Goal: Navigation & Orientation: Understand site structure

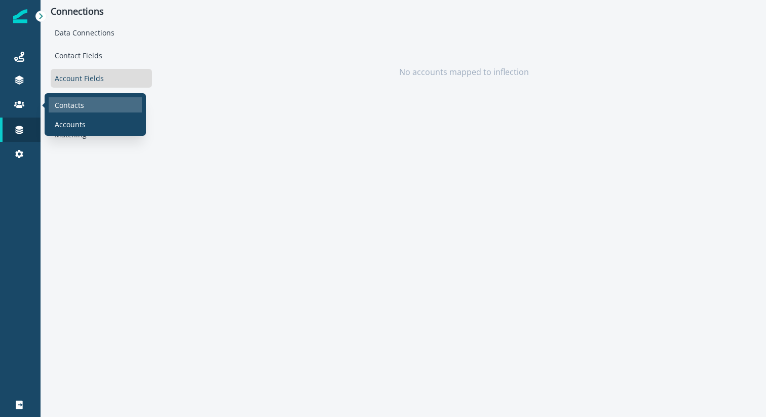
click at [69, 104] on p "Contacts" at bounding box center [69, 105] width 29 height 11
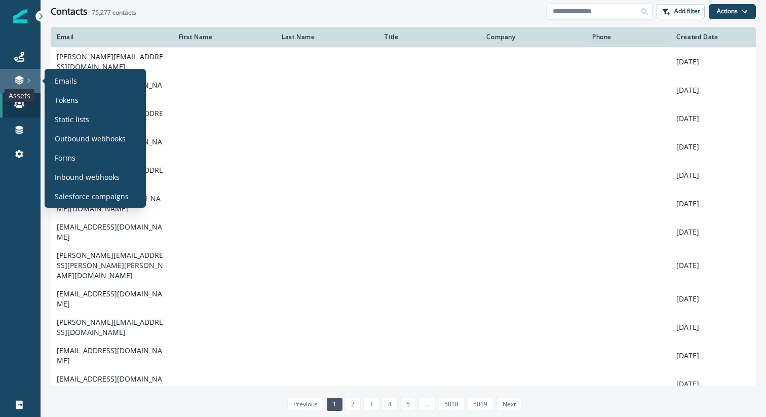
click at [17, 78] on icon at bounding box center [19, 77] width 9 height 5
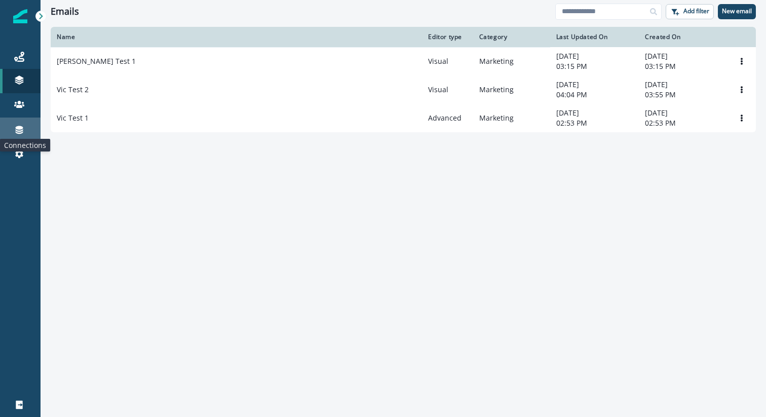
click at [18, 127] on icon at bounding box center [20, 130] width 8 height 8
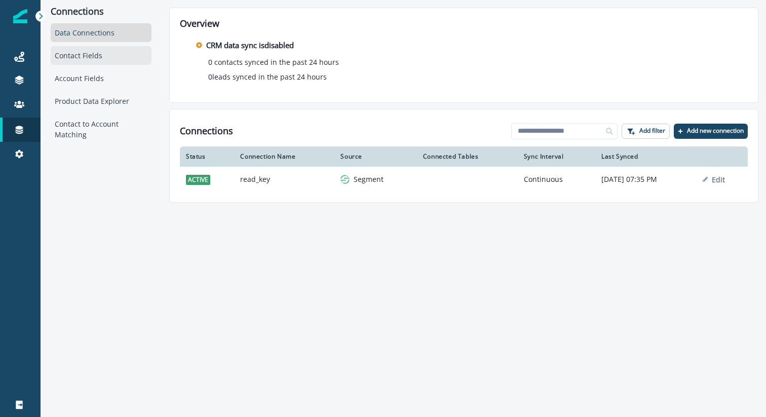
click at [85, 55] on div "Contact Fields" at bounding box center [101, 55] width 101 height 19
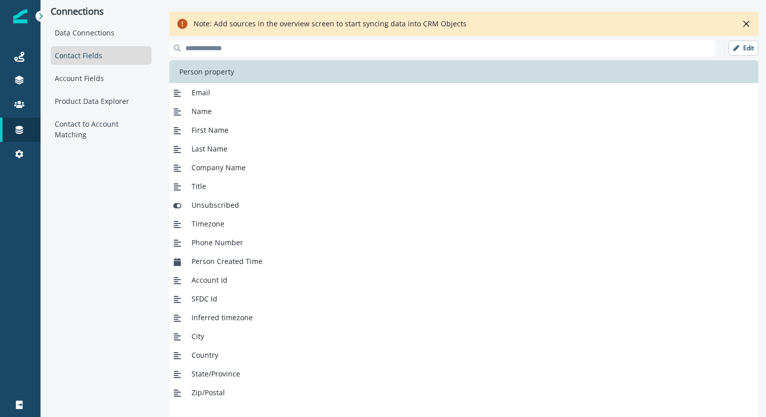
click at [670, 46] on input at bounding box center [442, 48] width 546 height 16
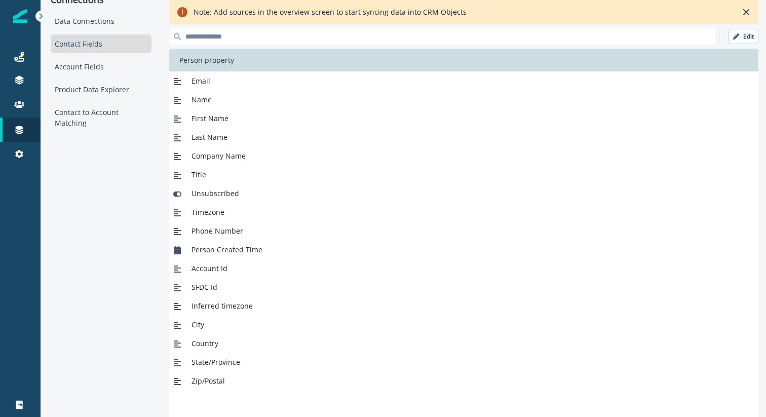
scroll to position [8, 0]
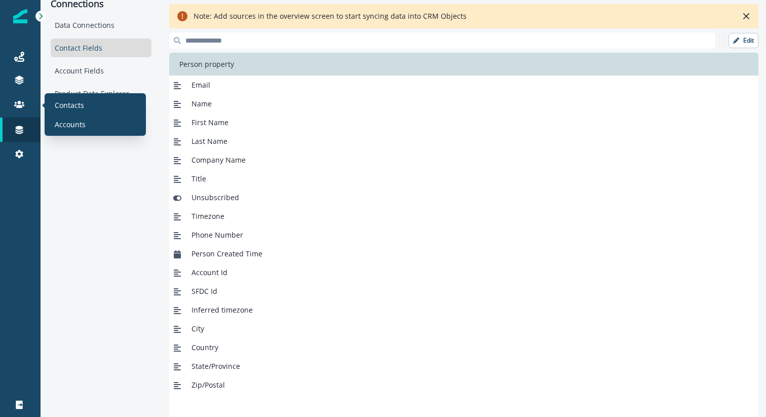
click at [81, 133] on section "Contacts Accounts" at bounding box center [95, 114] width 101 height 43
click at [77, 124] on p "Accounts" at bounding box center [70, 124] width 31 height 11
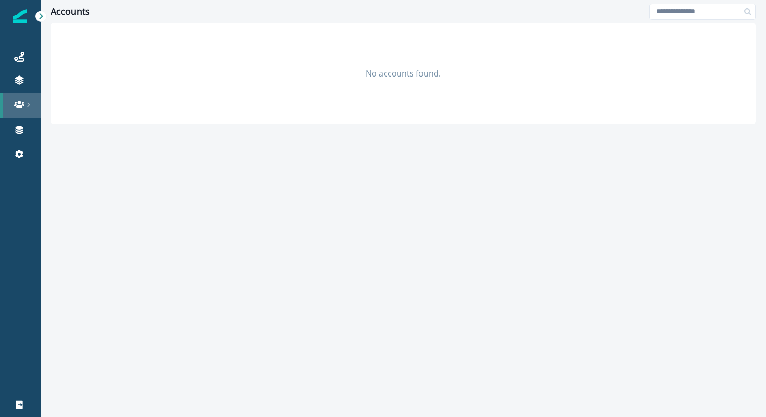
click at [18, 106] on icon at bounding box center [19, 104] width 10 height 7
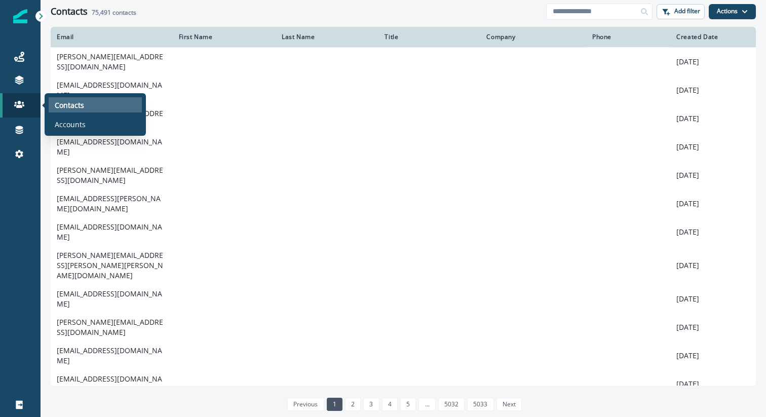
click at [81, 104] on p "Contacts" at bounding box center [69, 105] width 29 height 11
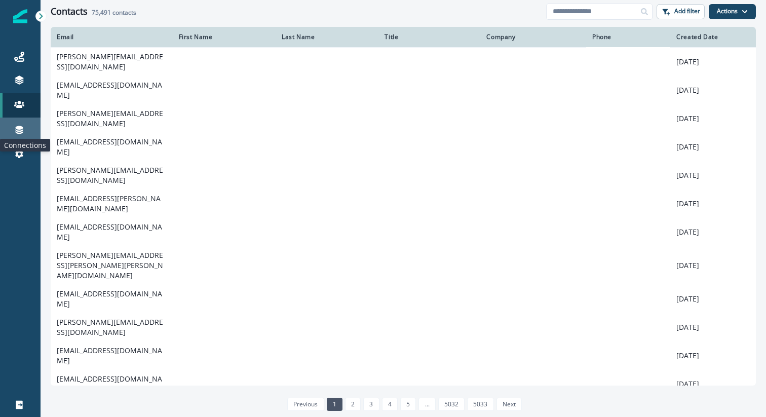
click at [17, 127] on icon at bounding box center [20, 130] width 8 height 8
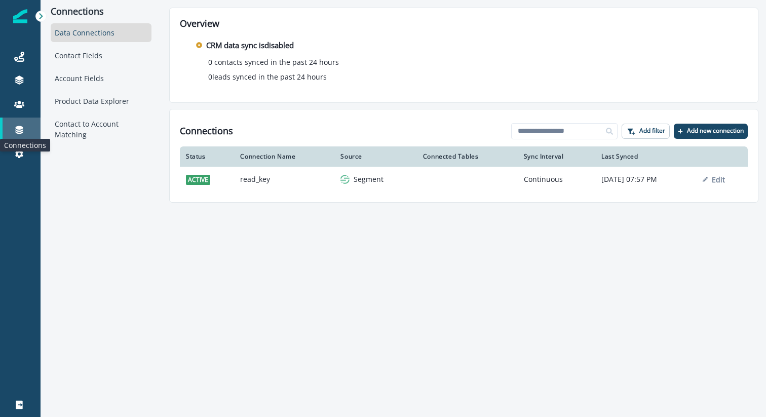
click at [15, 127] on icon at bounding box center [19, 130] width 10 height 10
click at [26, 130] on div "Connections" at bounding box center [20, 130] width 32 height 12
click at [19, 130] on icon at bounding box center [20, 130] width 8 height 8
click at [22, 151] on icon at bounding box center [19, 154] width 8 height 8
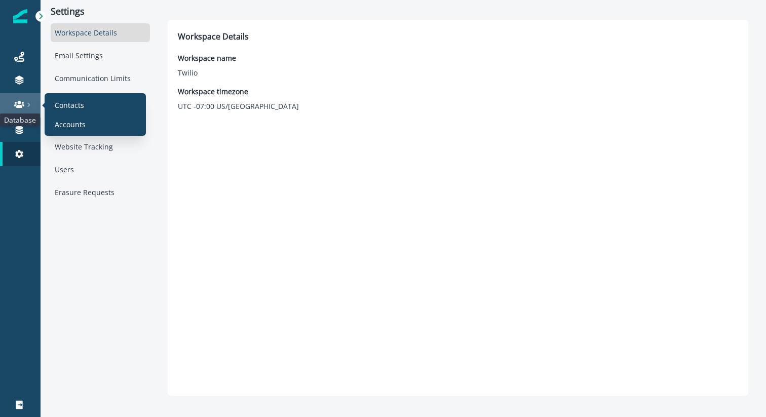
click at [20, 99] on icon at bounding box center [19, 104] width 10 height 10
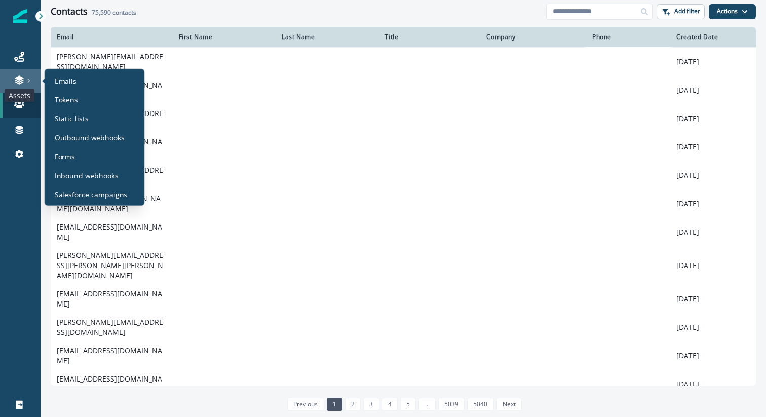
click at [20, 78] on icon at bounding box center [19, 77] width 9 height 5
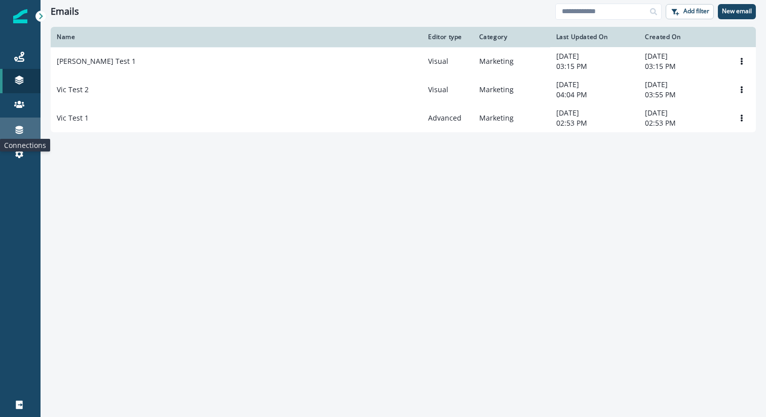
click at [17, 128] on icon at bounding box center [20, 130] width 8 height 8
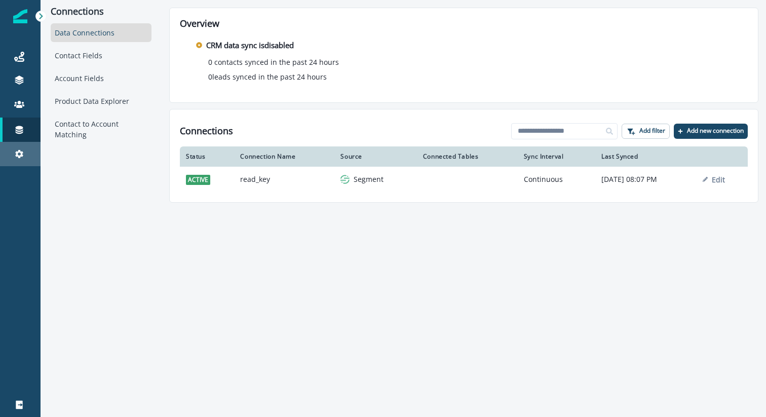
click at [20, 144] on link "Settings" at bounding box center [20, 154] width 41 height 24
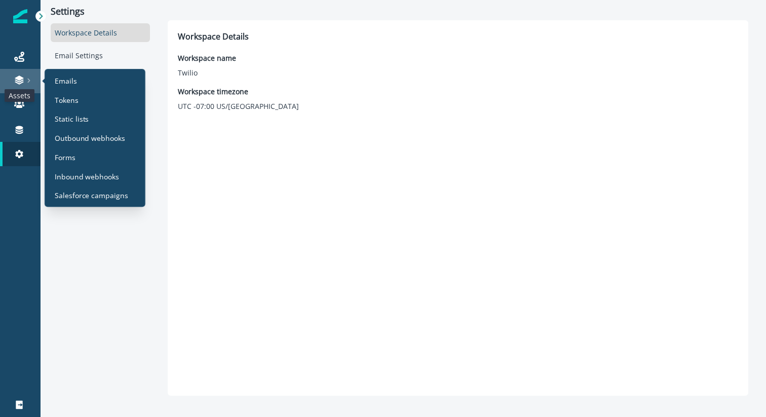
click at [18, 78] on icon at bounding box center [19, 77] width 9 height 5
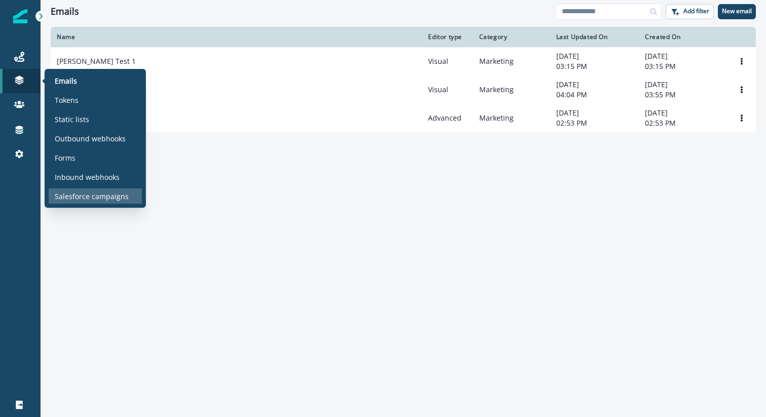
click at [86, 200] on p "Salesforce campaigns" at bounding box center [92, 196] width 74 height 11
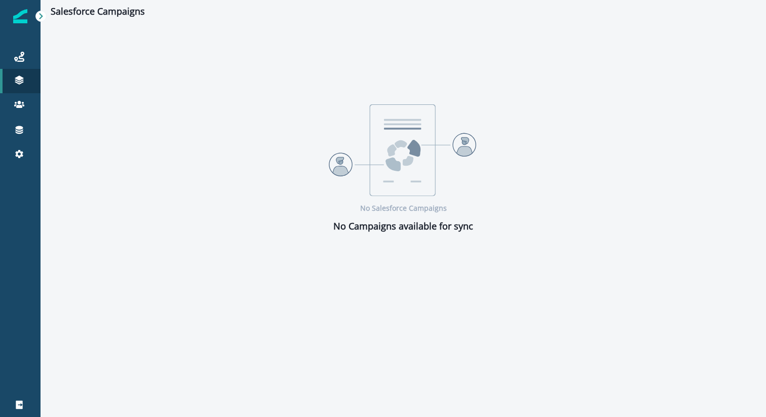
click at [117, 239] on div "No Salesforce Campaigns No Campaigns available for sync" at bounding box center [404, 169] width 726 height 292
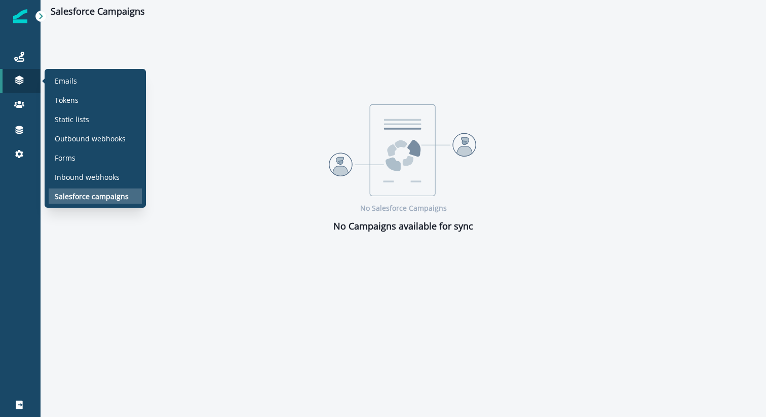
click at [90, 201] on div "Salesforce campaigns" at bounding box center [95, 195] width 93 height 15
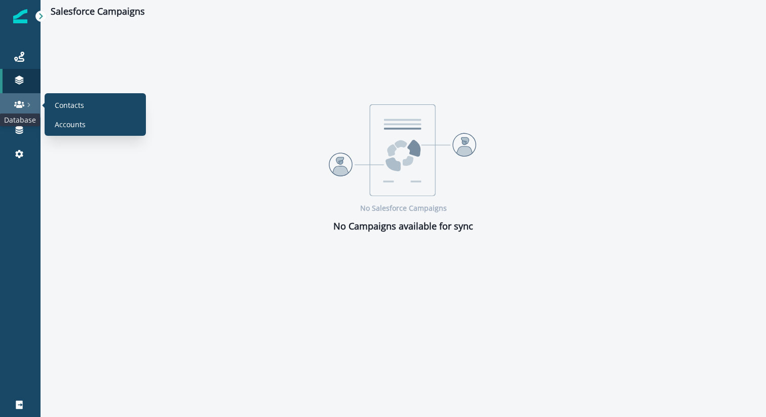
click at [14, 103] on icon at bounding box center [19, 104] width 10 height 10
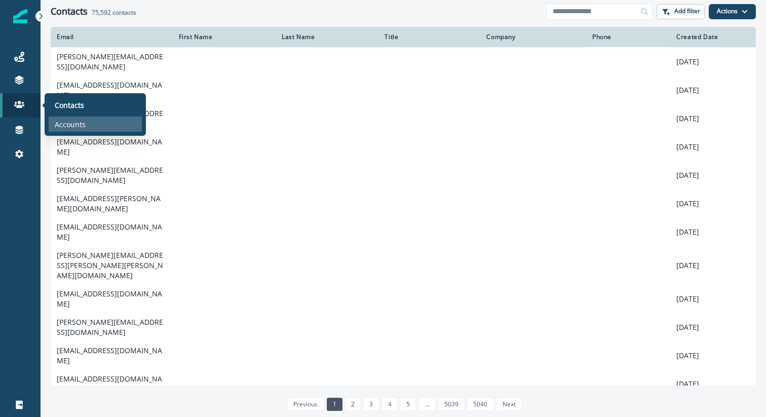
click at [70, 123] on p "Accounts" at bounding box center [70, 124] width 31 height 11
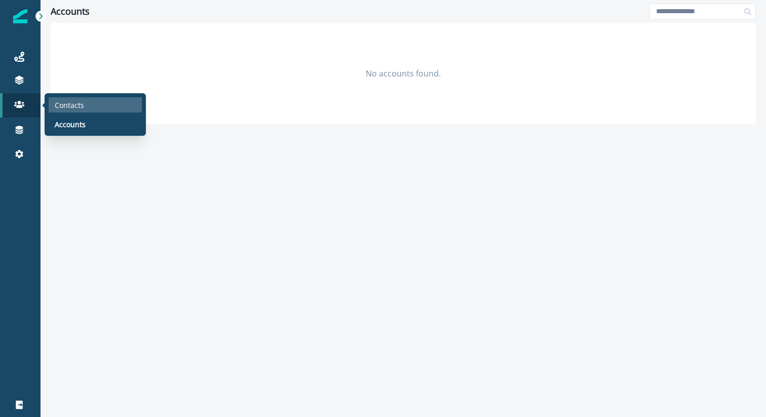
click at [59, 100] on p "Contacts" at bounding box center [69, 105] width 29 height 11
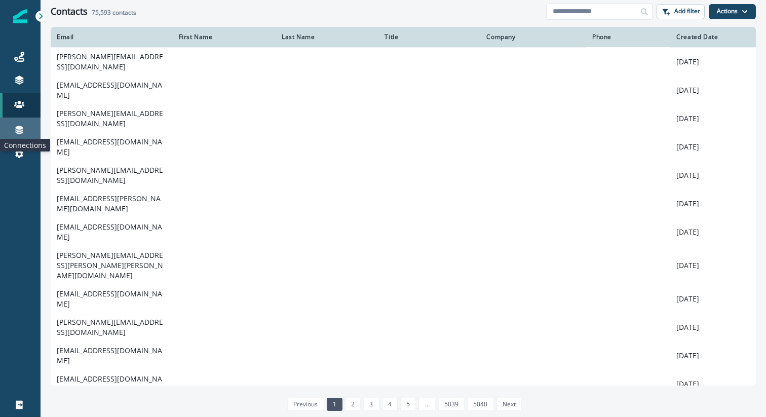
click at [19, 128] on icon at bounding box center [20, 130] width 8 height 8
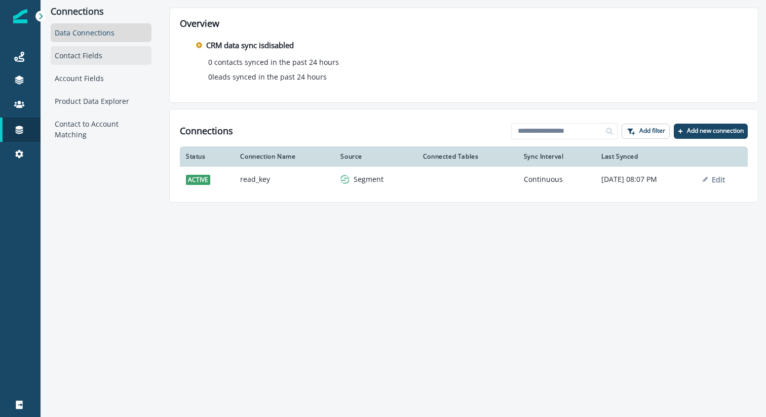
click at [70, 59] on div "Contact Fields" at bounding box center [101, 55] width 101 height 19
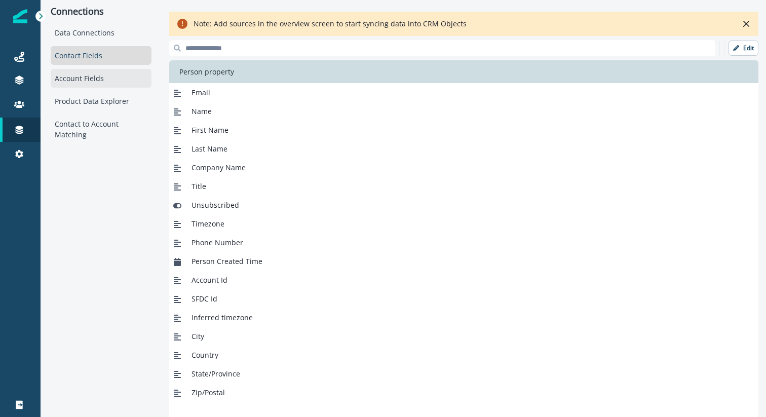
click at [73, 78] on div "Account Fields" at bounding box center [101, 78] width 101 height 19
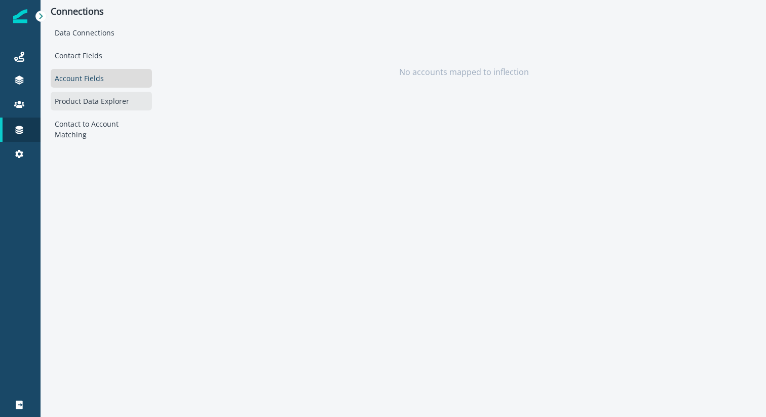
click at [74, 96] on div "Product Data Explorer" at bounding box center [101, 101] width 101 height 19
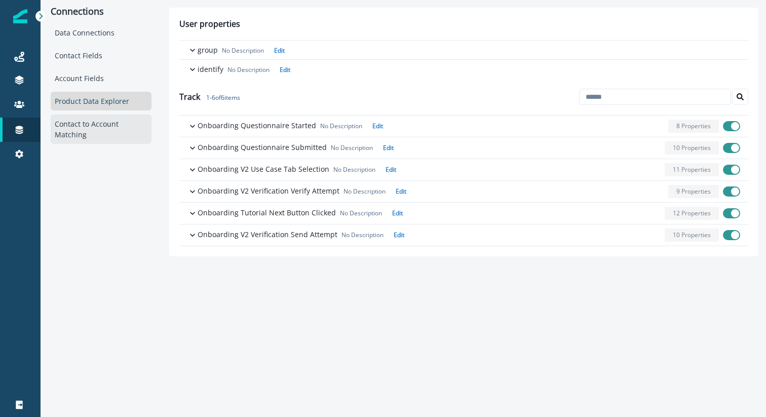
click at [73, 122] on div "Contact to Account Matching" at bounding box center [101, 128] width 101 height 29
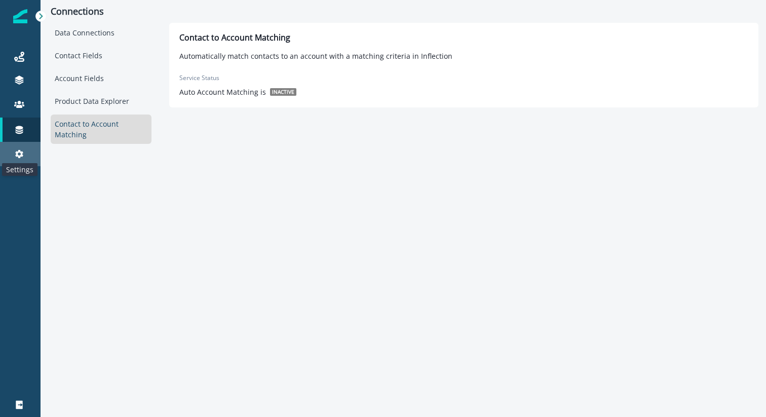
click at [21, 152] on icon at bounding box center [19, 154] width 8 height 8
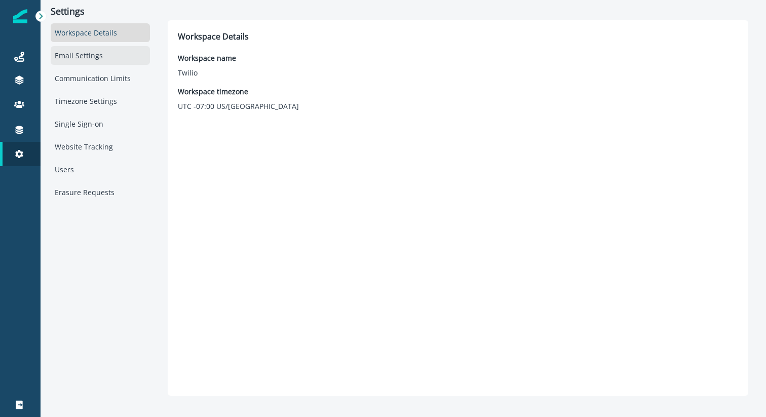
click at [71, 56] on div "Email Settings" at bounding box center [100, 55] width 99 height 19
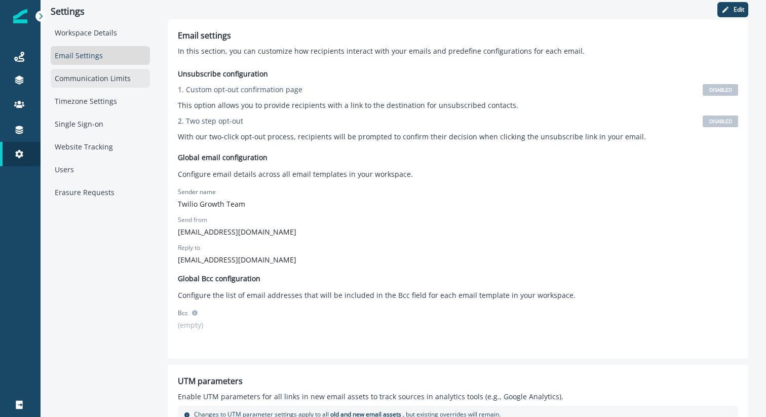
click at [79, 77] on div "Communication Limits" at bounding box center [100, 78] width 99 height 19
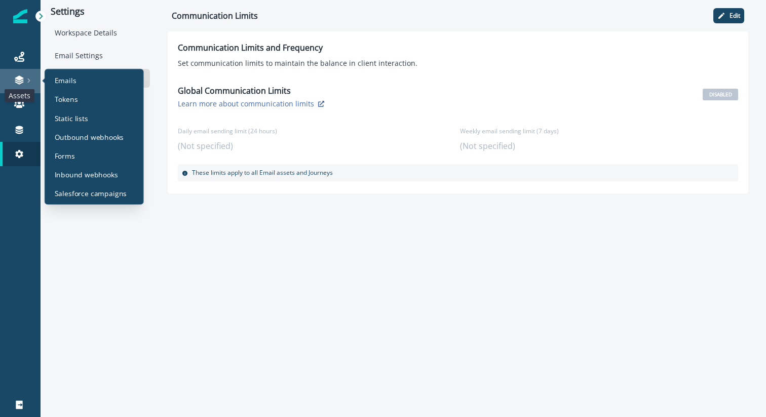
click at [18, 77] on icon at bounding box center [19, 77] width 9 height 5
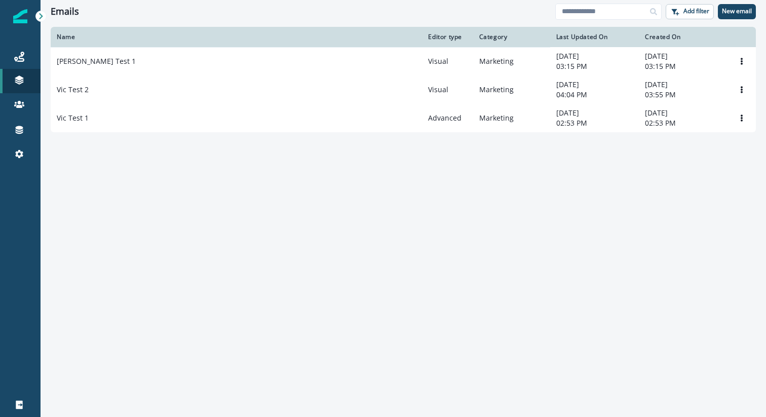
click at [73, 199] on div "Name Editor type Category Last Updated On Created On [PERSON_NAME] Test 1 Visua…" at bounding box center [404, 221] width 726 height 389
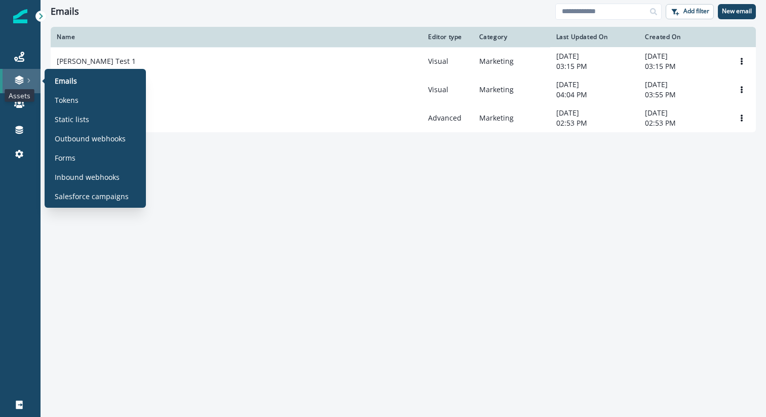
click at [23, 81] on icon at bounding box center [19, 80] width 10 height 10
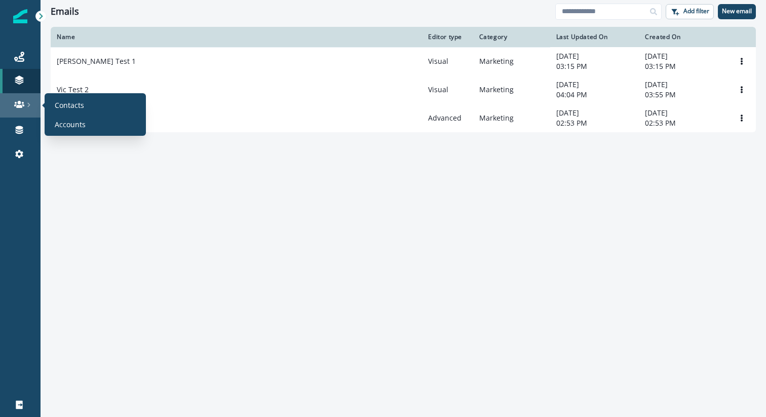
click at [16, 98] on link at bounding box center [20, 105] width 41 height 24
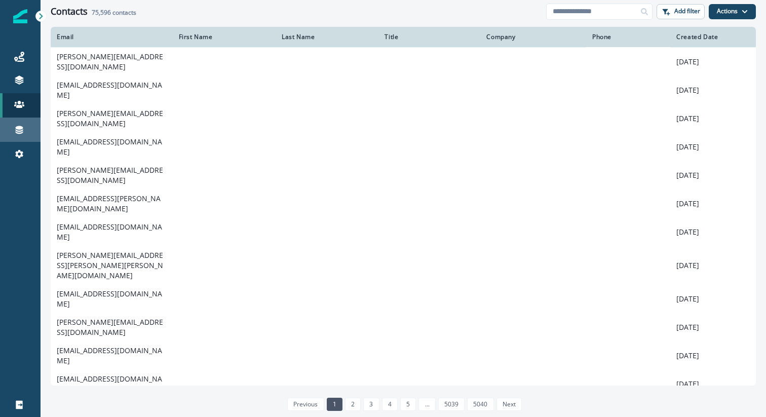
click at [26, 130] on div "Connections" at bounding box center [20, 130] width 32 height 12
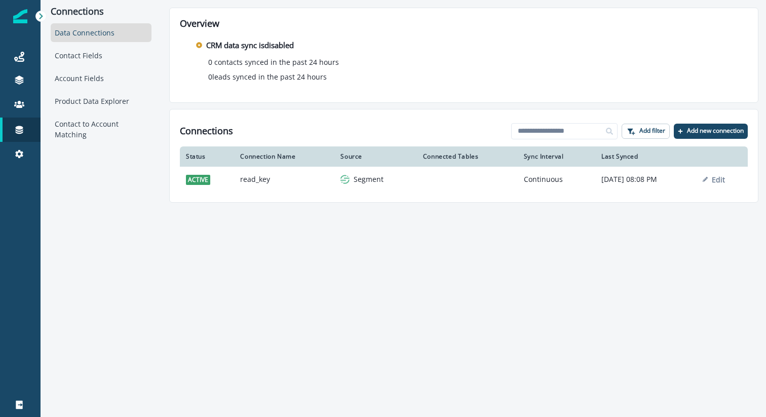
click at [90, 32] on div "Data Connections" at bounding box center [101, 32] width 101 height 19
click at [82, 57] on div "Contact Fields" at bounding box center [101, 55] width 101 height 19
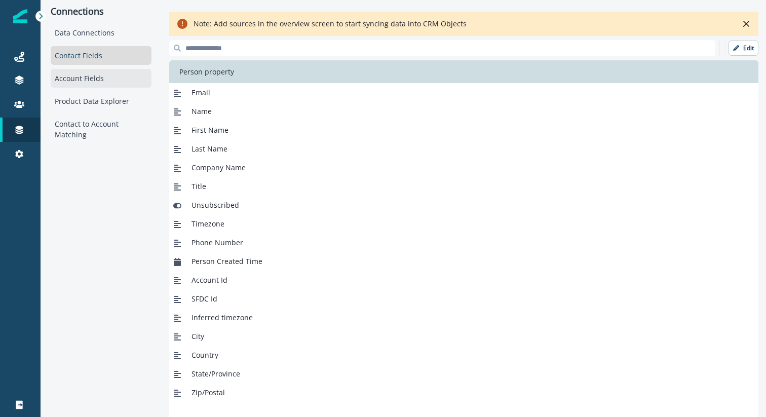
click at [82, 83] on div "Account Fields" at bounding box center [101, 78] width 101 height 19
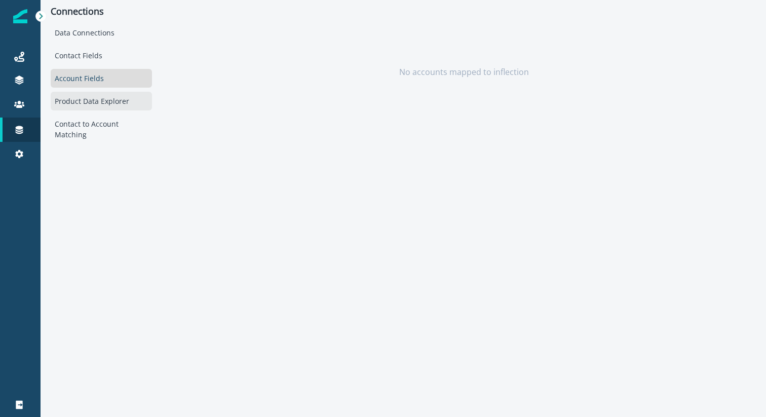
click at [85, 101] on div "Product Data Explorer" at bounding box center [101, 101] width 101 height 19
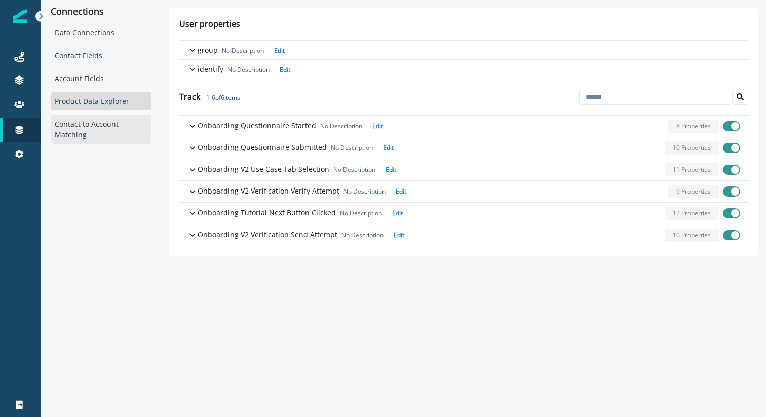
click at [86, 128] on div "Contact to Account Matching" at bounding box center [101, 128] width 101 height 29
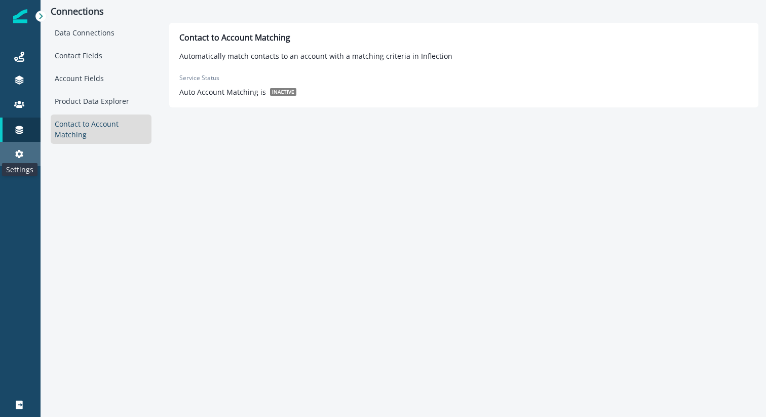
click at [19, 156] on icon at bounding box center [19, 154] width 8 height 8
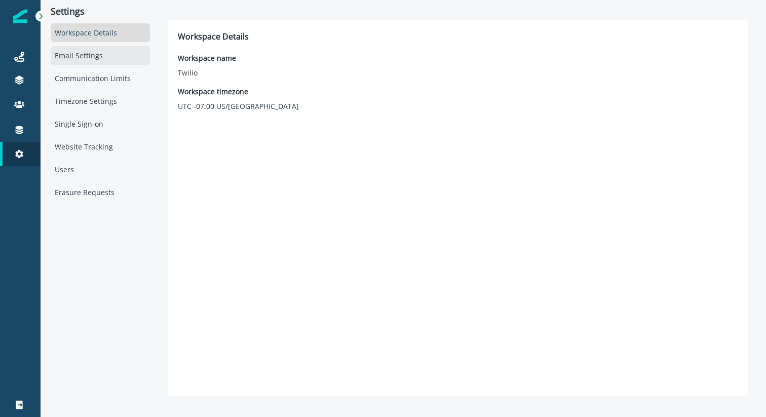
click at [84, 54] on div "Email Settings" at bounding box center [100, 55] width 99 height 19
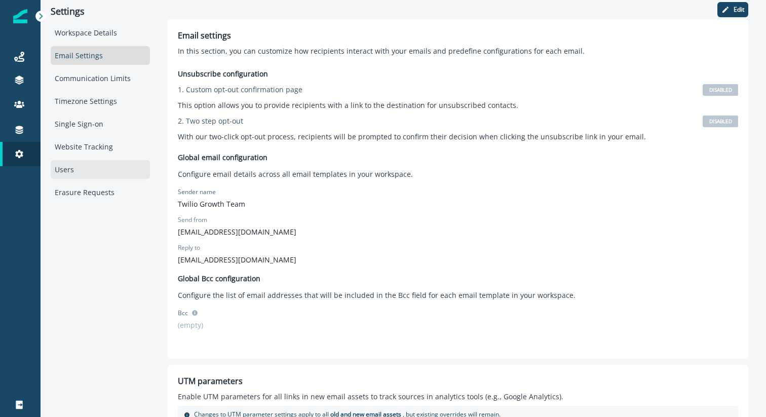
click at [75, 171] on div "Users" at bounding box center [100, 169] width 99 height 19
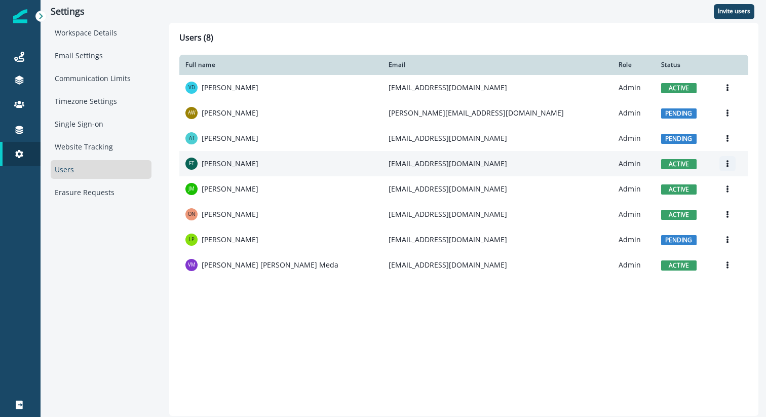
click at [727, 162] on icon "Options" at bounding box center [728, 163] width 2 height 7
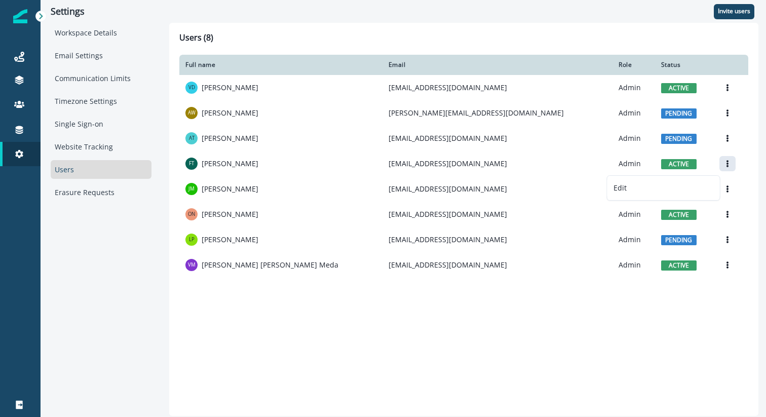
click at [277, 341] on div "Full name Email Role Status VD [PERSON_NAME] [EMAIL_ADDRESS][DOMAIN_NAME] Admin…" at bounding box center [463, 230] width 569 height 351
click at [70, 145] on div "Website Tracking" at bounding box center [101, 146] width 101 height 19
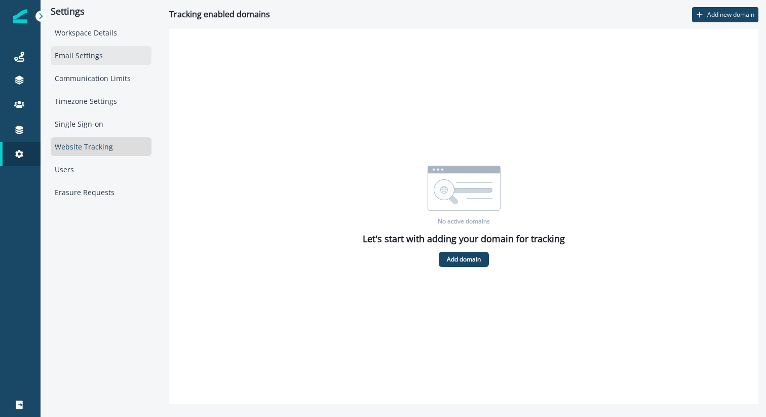
click at [64, 63] on div "Email Settings" at bounding box center [101, 55] width 101 height 19
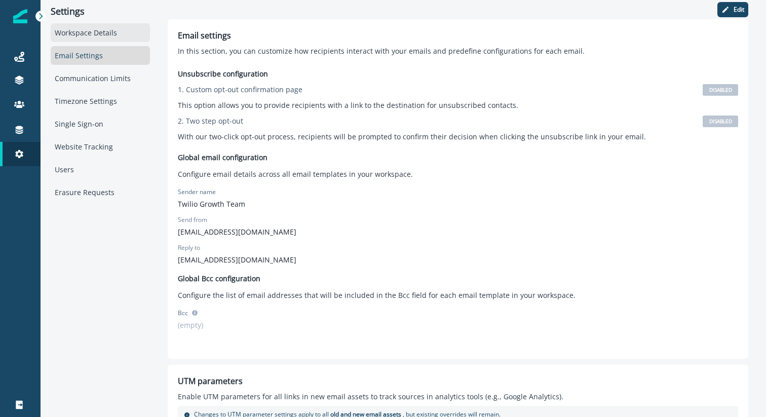
click at [84, 26] on div "Workspace Details" at bounding box center [100, 32] width 99 height 19
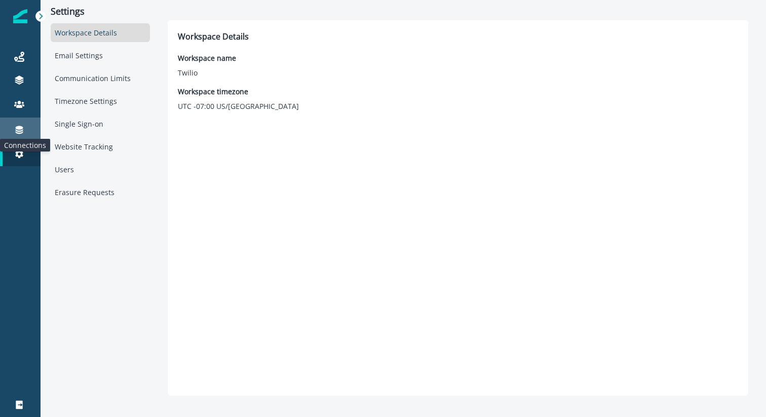
click at [18, 130] on icon at bounding box center [19, 130] width 10 height 10
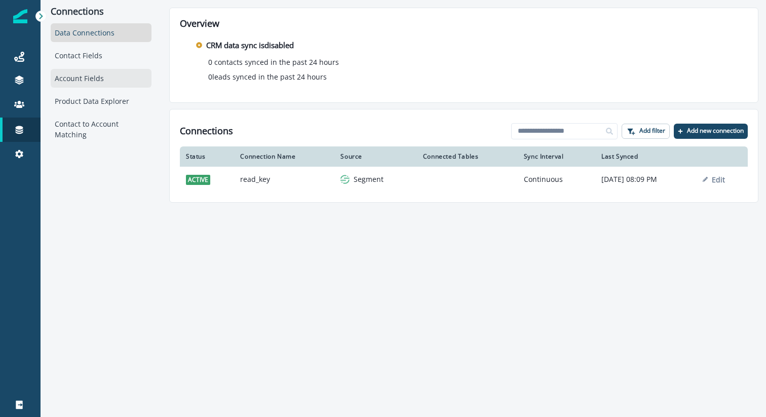
click at [67, 79] on div "Account Fields" at bounding box center [101, 78] width 101 height 19
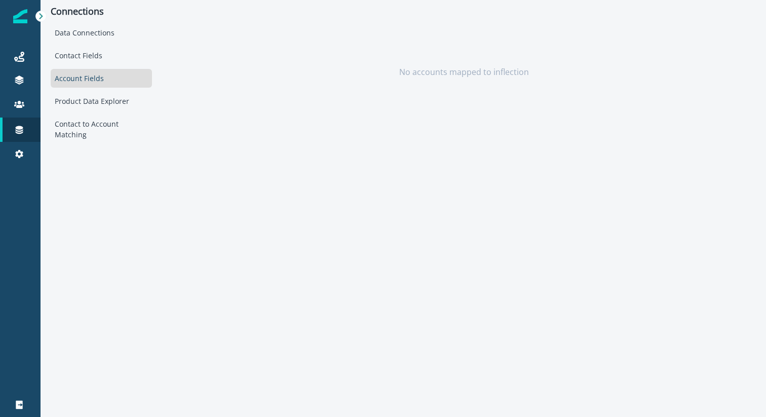
click at [40, 13] on icon at bounding box center [40, 16] width 7 height 7
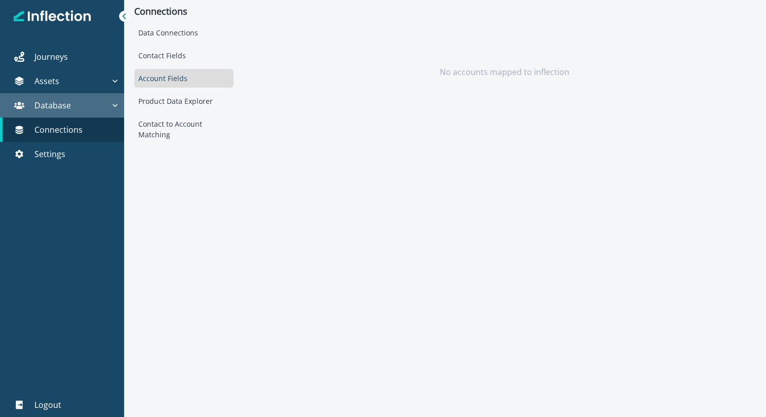
click at [116, 102] on icon "button" at bounding box center [115, 105] width 10 height 10
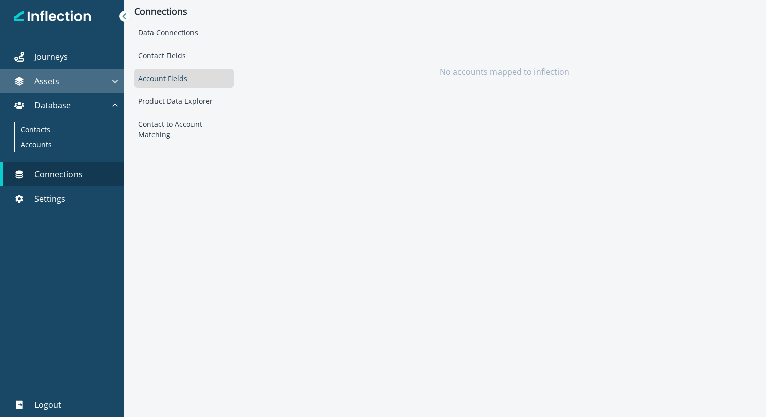
click at [117, 81] on icon "button" at bounding box center [114, 81] width 5 height 3
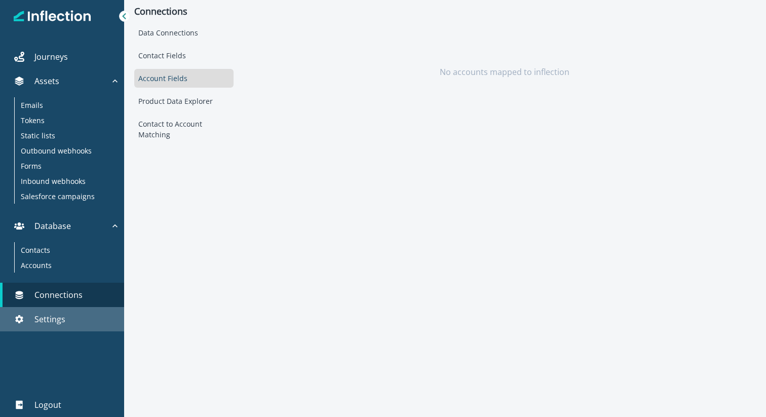
click at [88, 315] on div "Settings" at bounding box center [62, 319] width 116 height 12
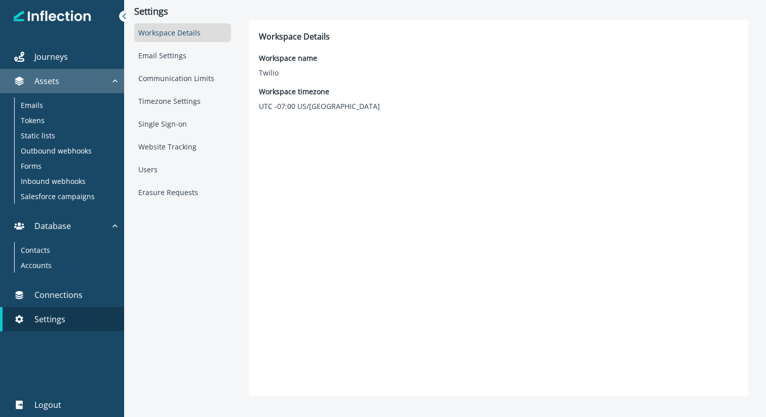
click at [70, 79] on div "Assets" at bounding box center [57, 81] width 106 height 12
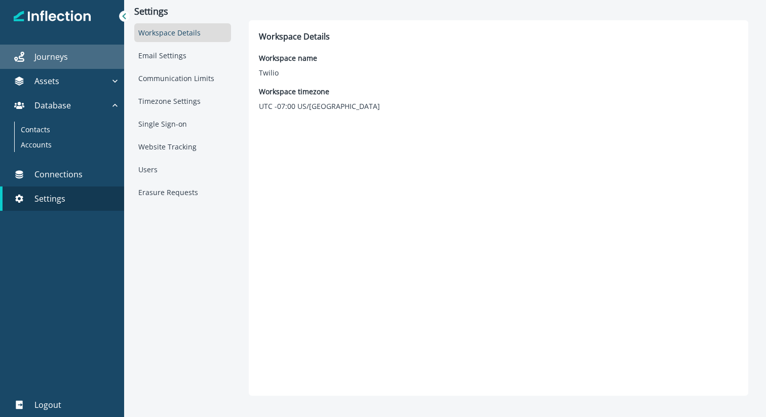
click at [73, 62] on div "Journeys" at bounding box center [62, 57] width 116 height 12
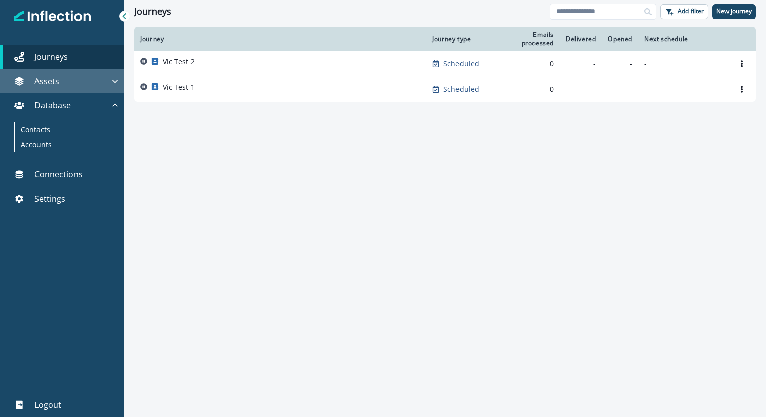
click at [72, 73] on button "Assets" at bounding box center [62, 81] width 124 height 24
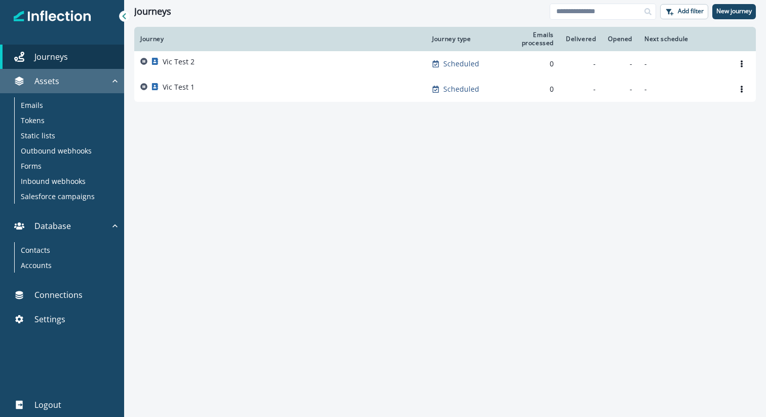
click at [72, 73] on button "Assets" at bounding box center [62, 81] width 124 height 24
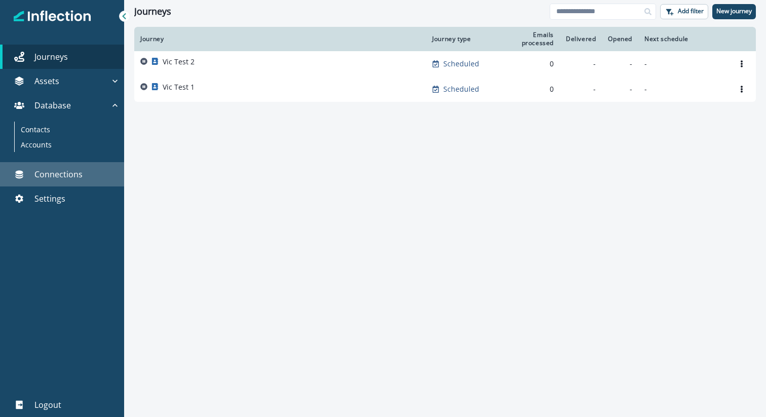
click at [60, 180] on link "Connections" at bounding box center [62, 174] width 124 height 24
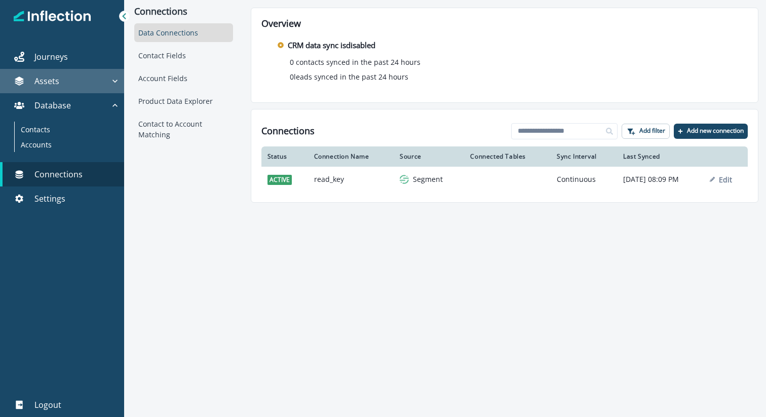
click at [114, 80] on icon "button" at bounding box center [115, 81] width 10 height 10
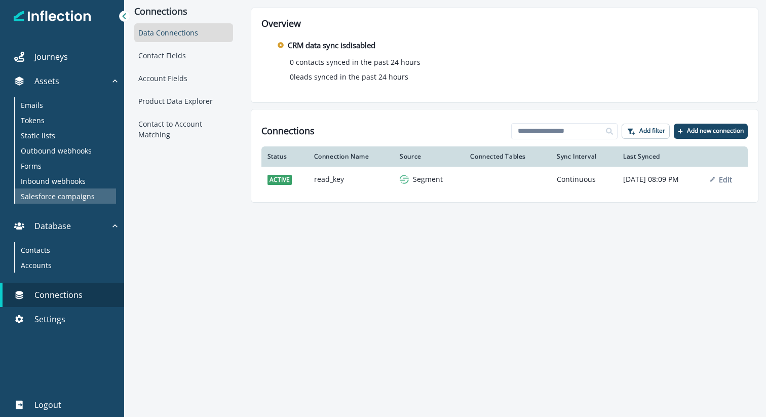
click at [63, 198] on p "Salesforce campaigns" at bounding box center [58, 196] width 74 height 11
